Goal: Transaction & Acquisition: Download file/media

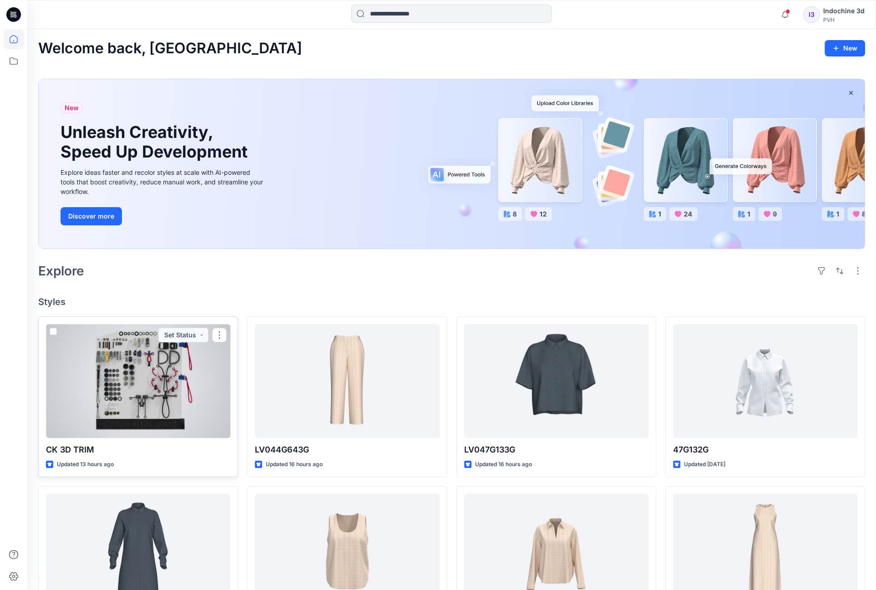
click at [101, 394] on div at bounding box center [138, 381] width 184 height 114
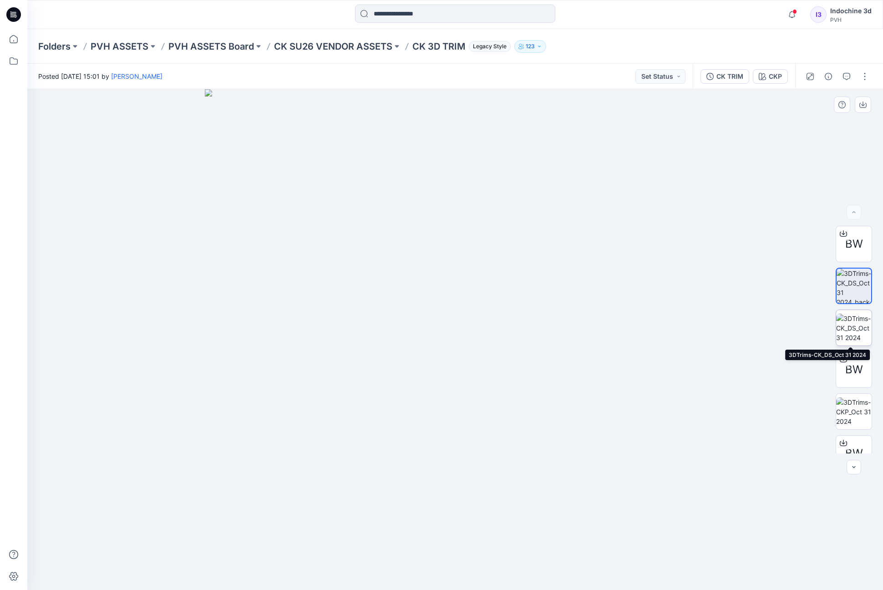
click at [736, 332] on img at bounding box center [854, 328] width 36 height 29
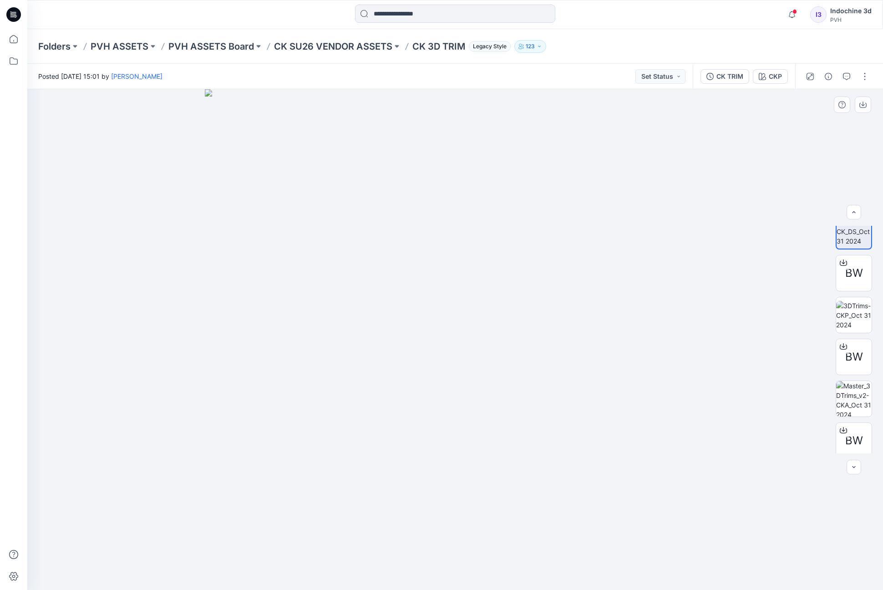
scroll to position [106, 0]
click at [736, 303] on img at bounding box center [854, 305] width 36 height 29
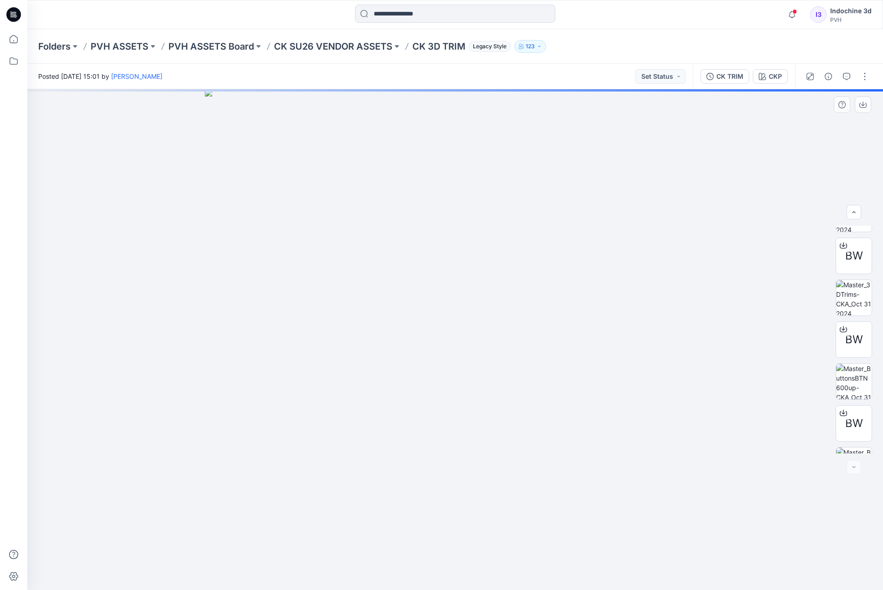
scroll to position [311, 0]
click at [736, 350] on img at bounding box center [854, 352] width 36 height 36
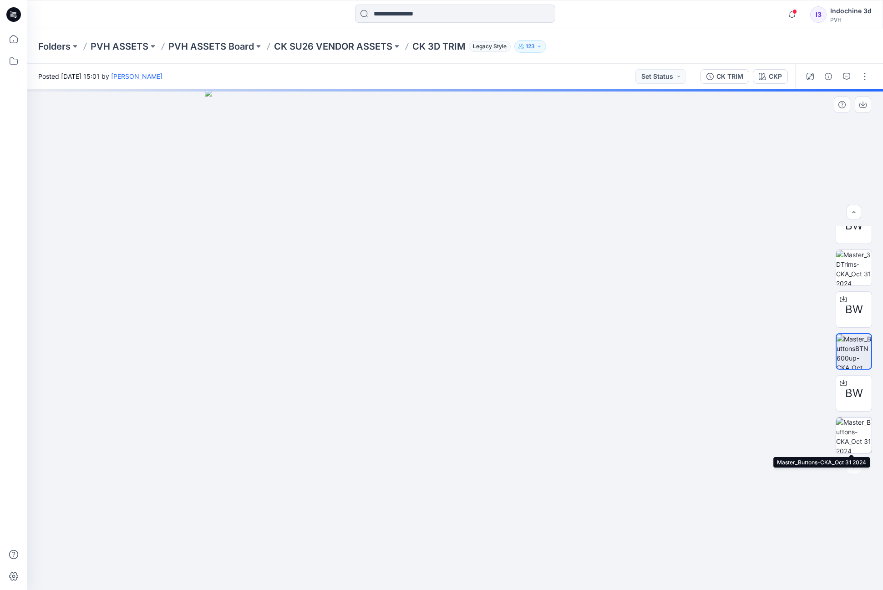
click at [736, 424] on img at bounding box center [854, 435] width 36 height 36
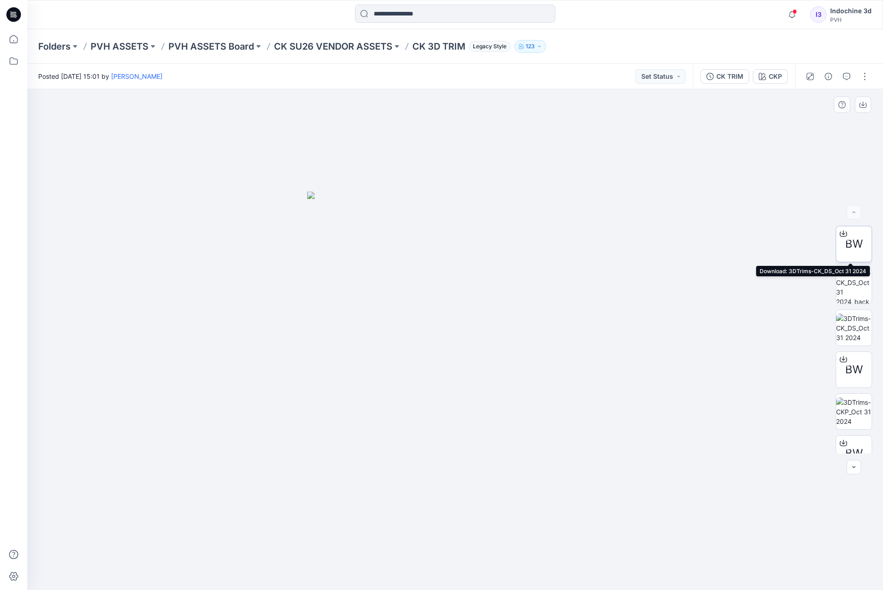
click at [736, 234] on icon at bounding box center [844, 232] width 4 height 5
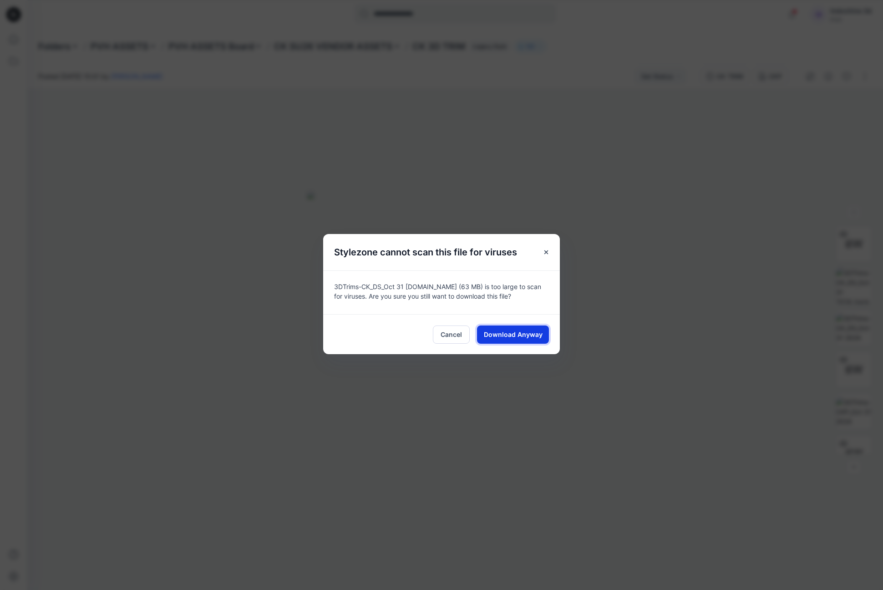
click at [528, 335] on span "Download Anyway" at bounding box center [513, 335] width 59 height 10
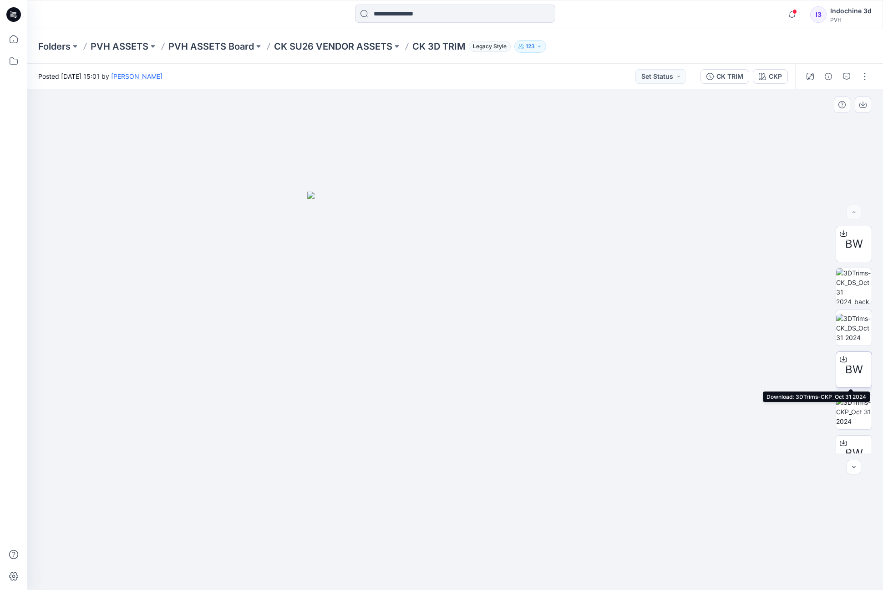
click at [736, 360] on icon at bounding box center [844, 358] width 4 height 5
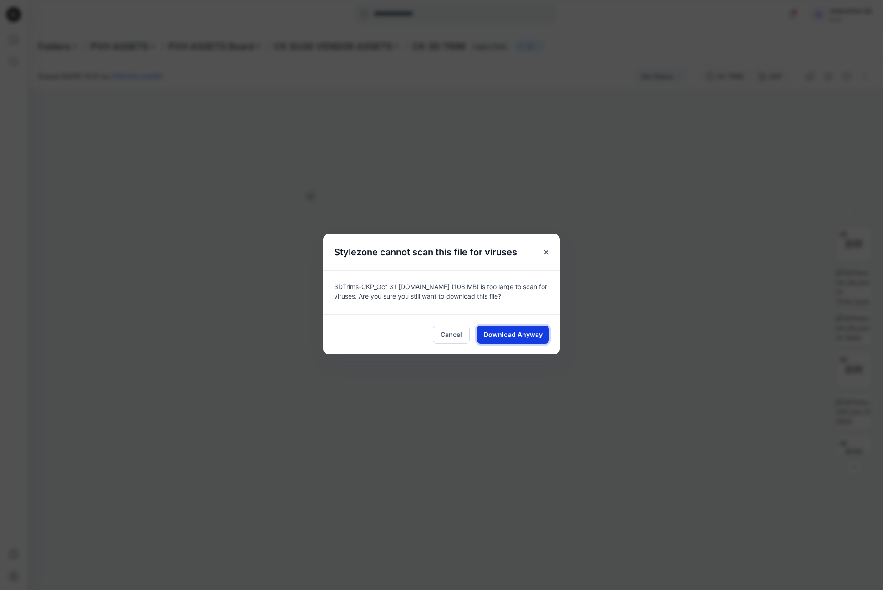
click at [523, 334] on span "Download Anyway" at bounding box center [513, 335] width 59 height 10
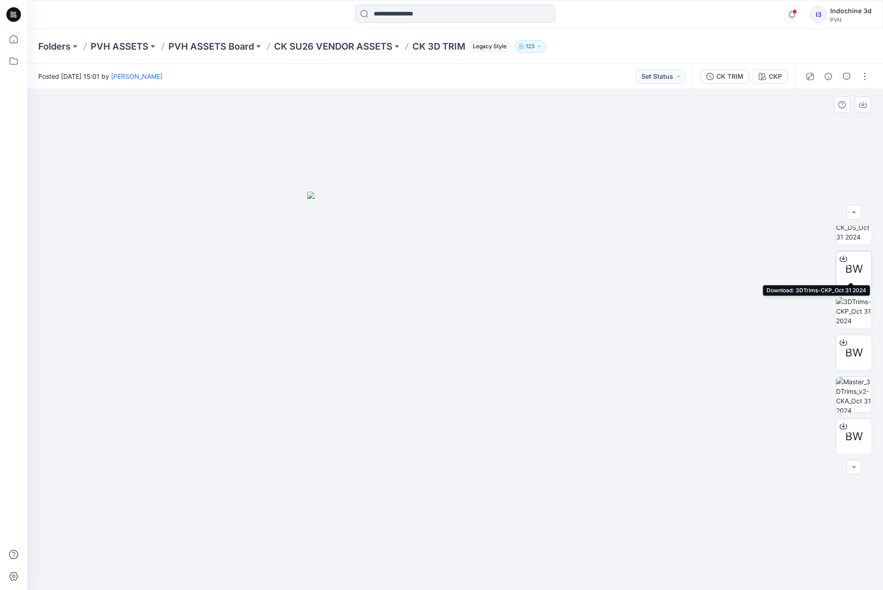
scroll to position [106, 0]
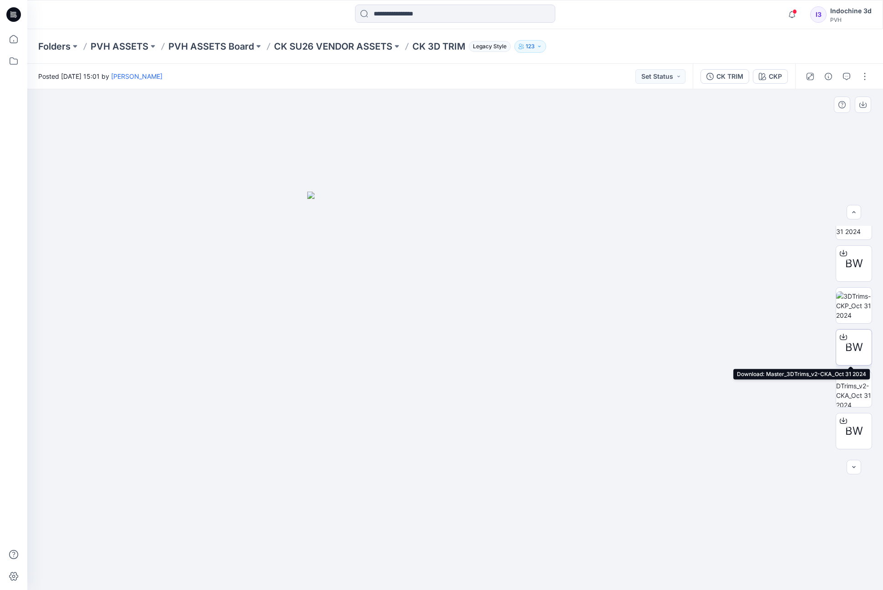
click at [736, 335] on icon at bounding box center [843, 337] width 7 height 5
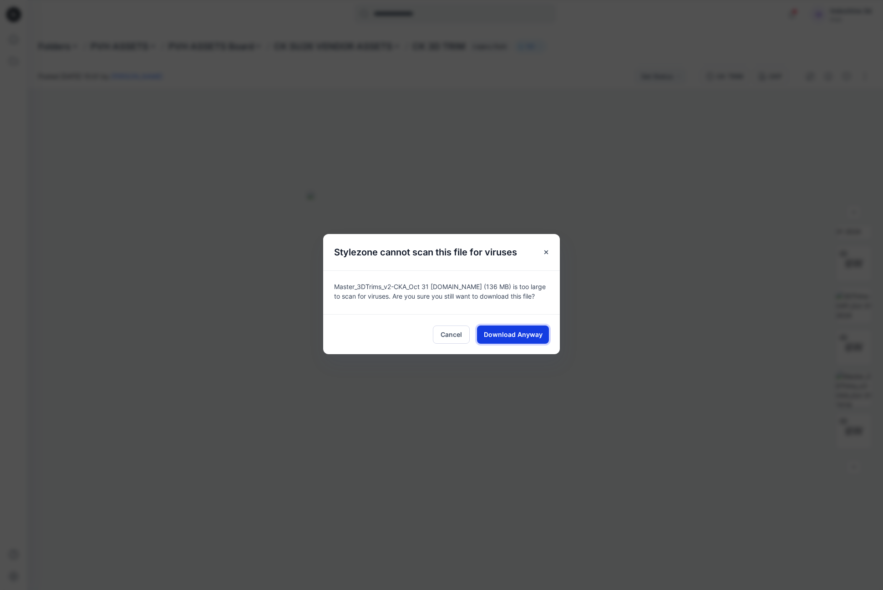
click at [507, 335] on span "Download Anyway" at bounding box center [513, 335] width 59 height 10
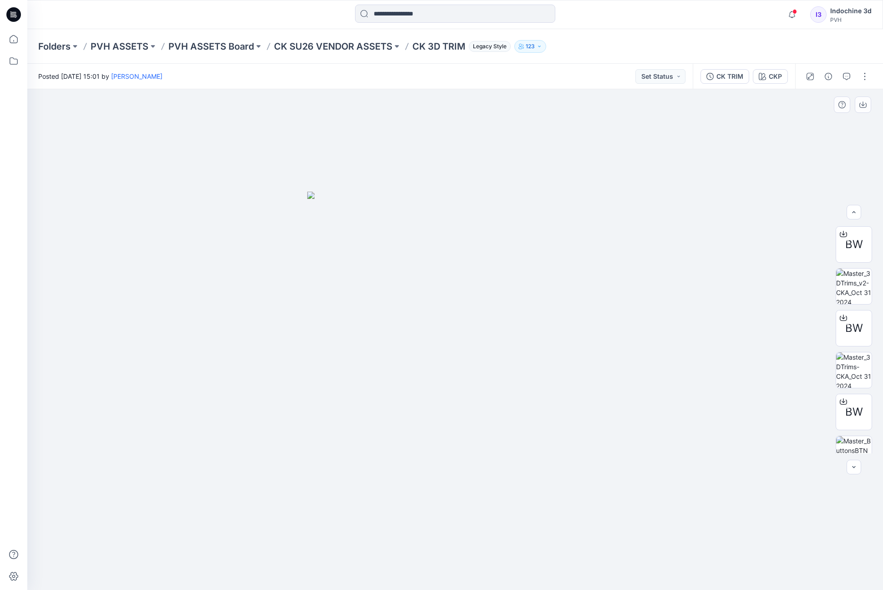
scroll to position [213, 0]
click at [736, 317] on div at bounding box center [843, 313] width 15 height 15
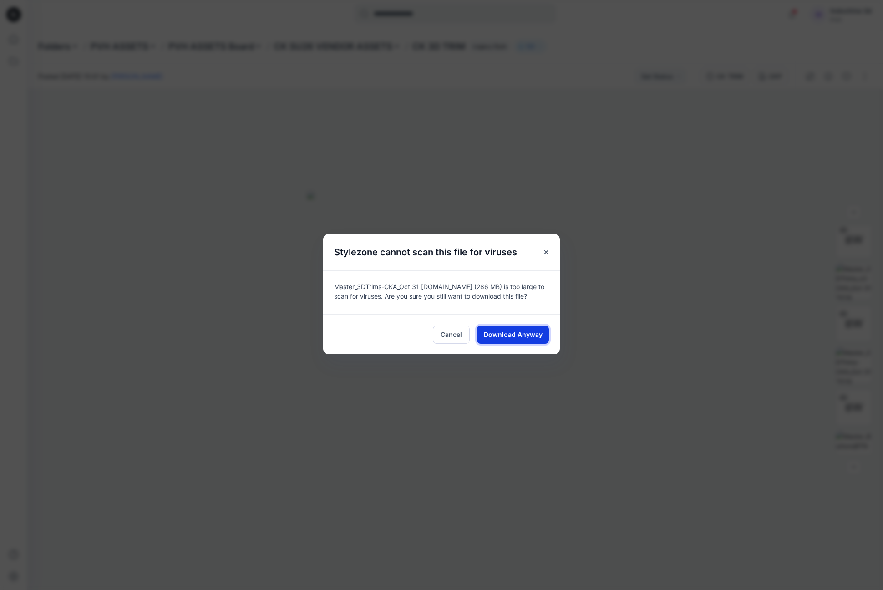
click at [511, 338] on span "Download Anyway" at bounding box center [513, 335] width 59 height 10
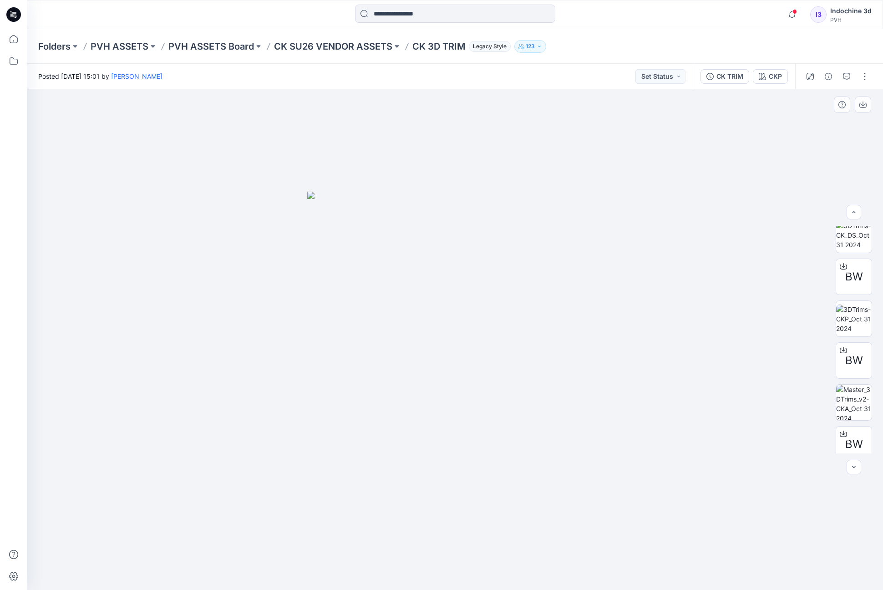
scroll to position [0, 0]
click at [736, 322] on div at bounding box center [455, 339] width 856 height 501
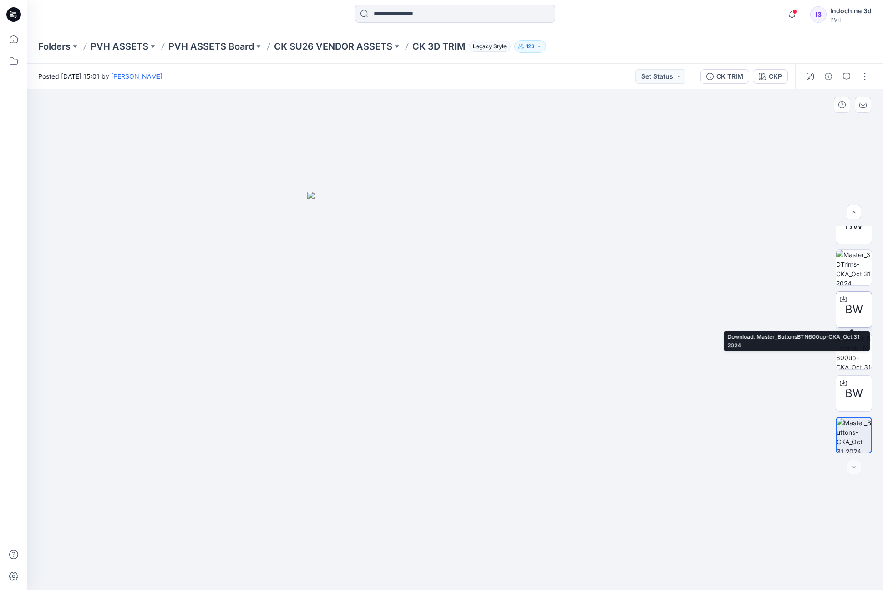
click at [736, 307] on span "BW" at bounding box center [854, 309] width 18 height 16
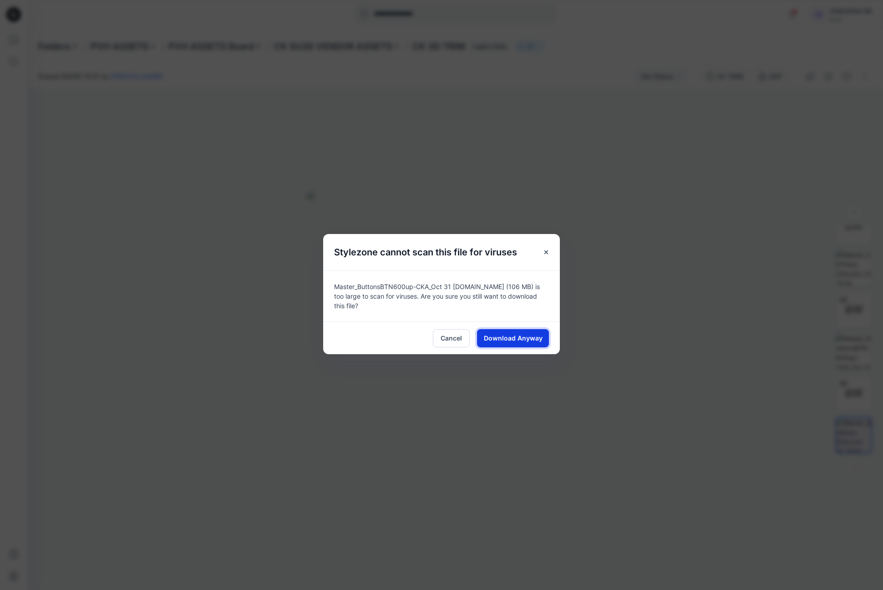
click at [516, 336] on span "Download Anyway" at bounding box center [513, 338] width 59 height 10
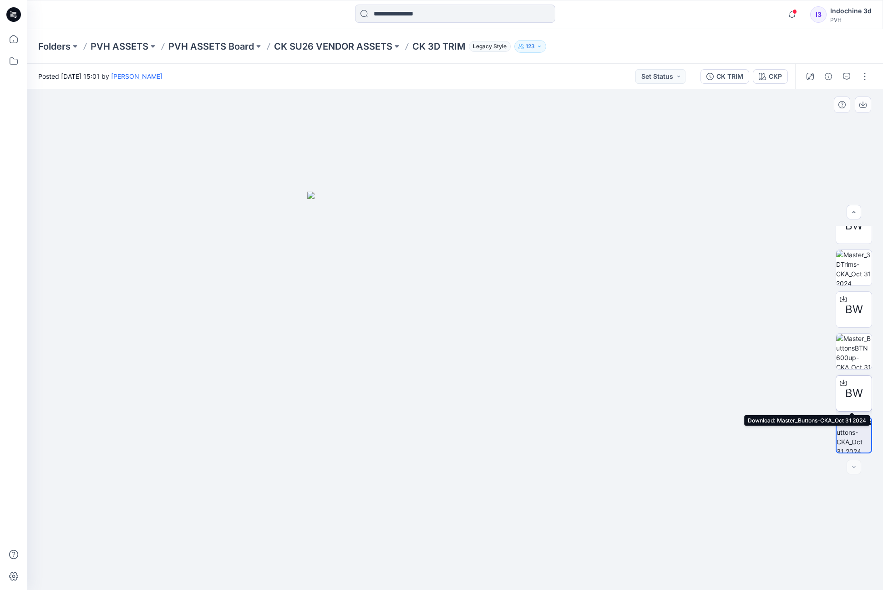
click at [736, 388] on div at bounding box center [843, 383] width 15 height 15
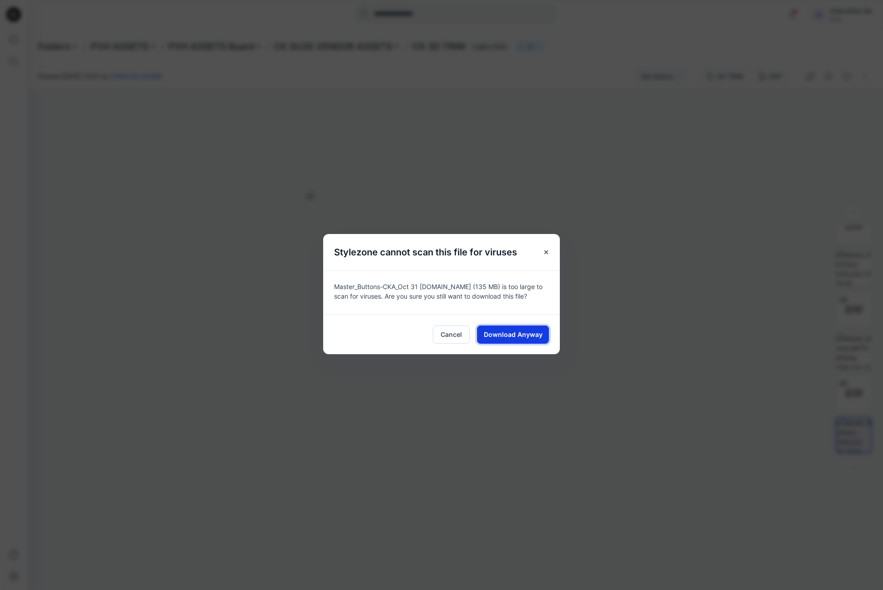
click at [510, 336] on span "Download Anyway" at bounding box center [513, 335] width 59 height 10
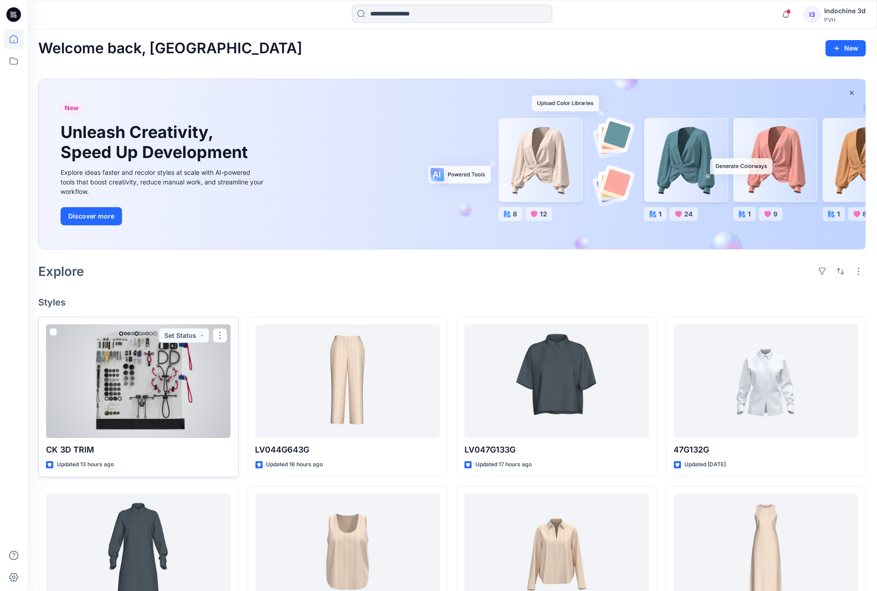
click at [144, 389] on div at bounding box center [138, 382] width 185 height 114
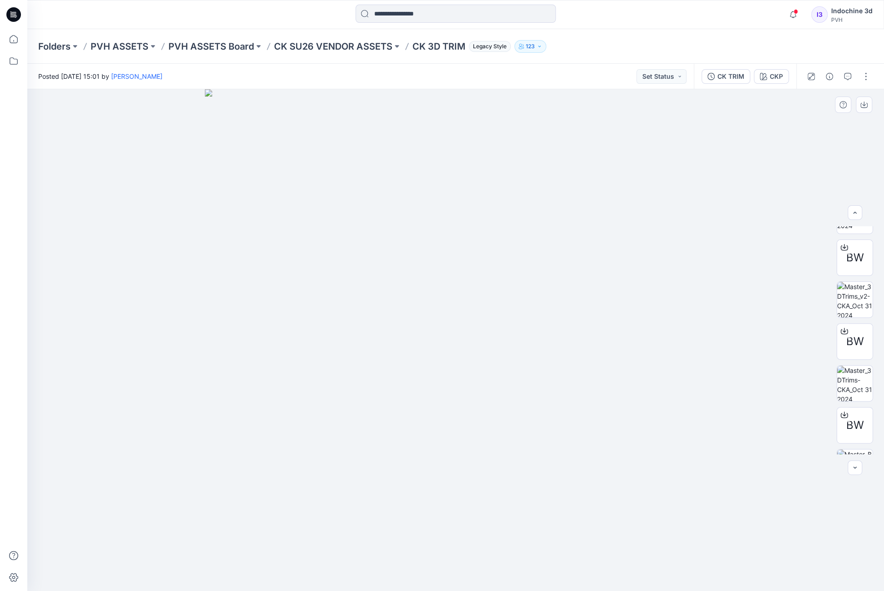
scroll to position [311, 0]
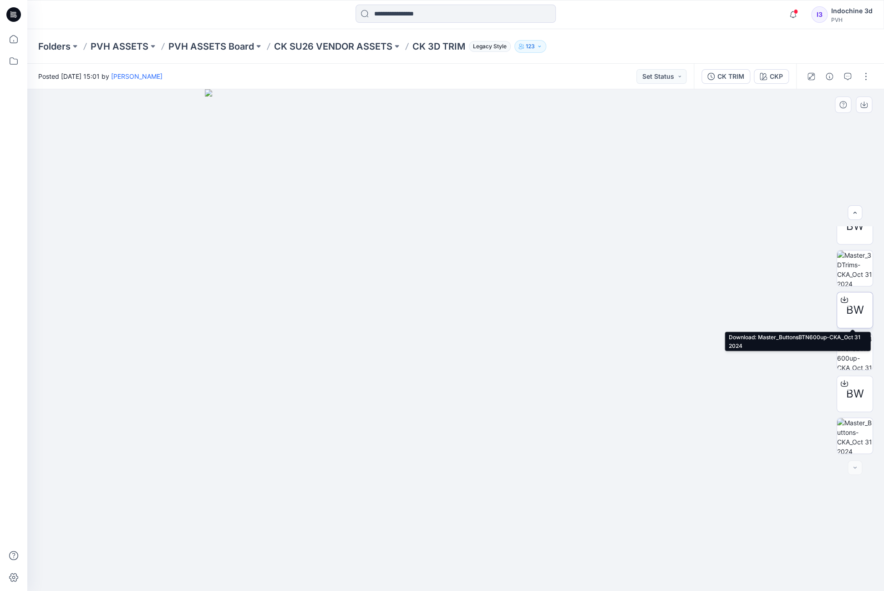
click at [844, 299] on icon at bounding box center [844, 299] width 7 height 7
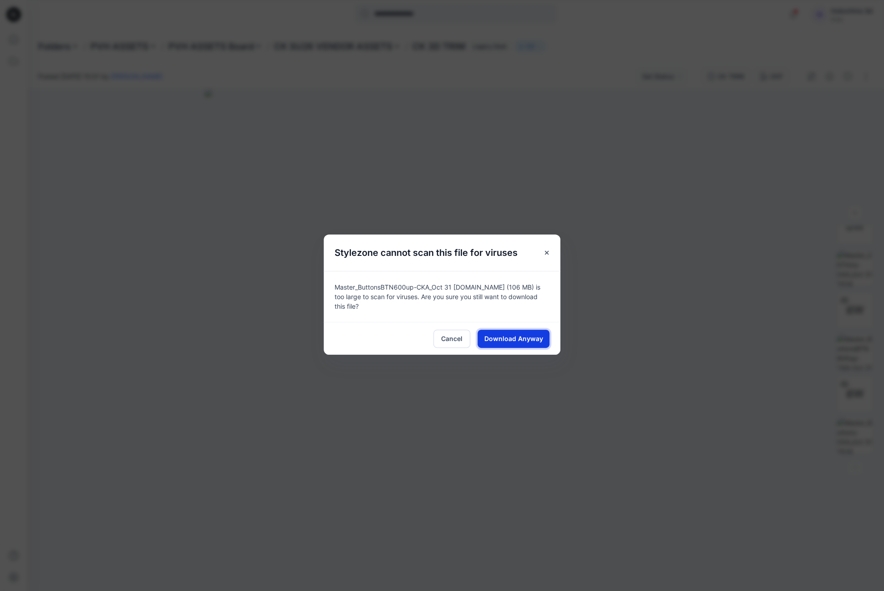
click at [515, 335] on span "Download Anyway" at bounding box center [513, 339] width 59 height 10
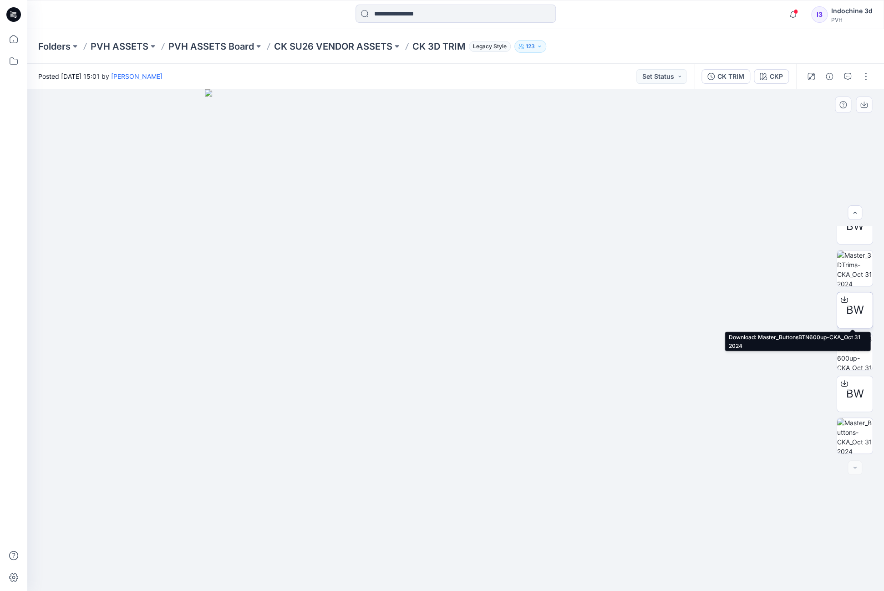
click at [847, 301] on div at bounding box center [844, 299] width 15 height 15
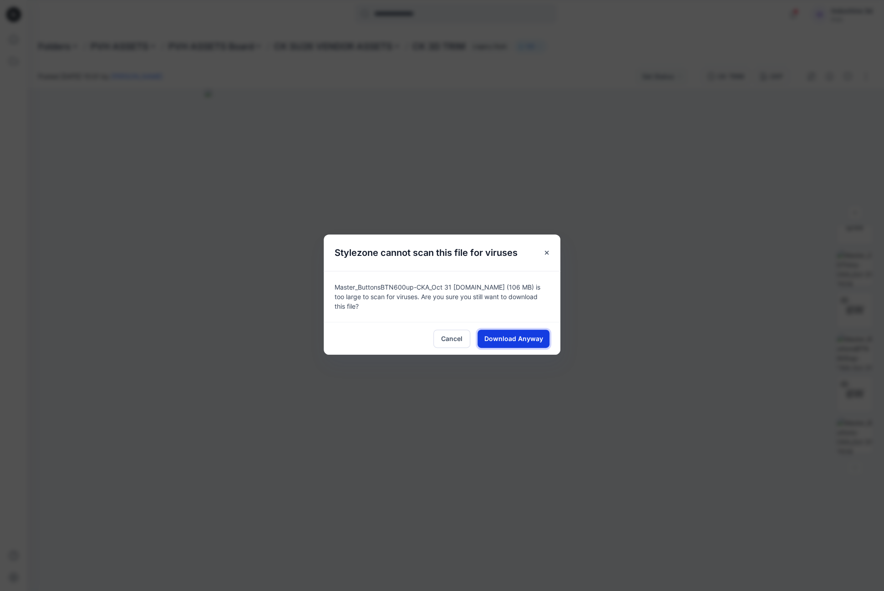
click at [525, 336] on span "Download Anyway" at bounding box center [513, 339] width 59 height 10
